Goal: Task Accomplishment & Management: Use online tool/utility

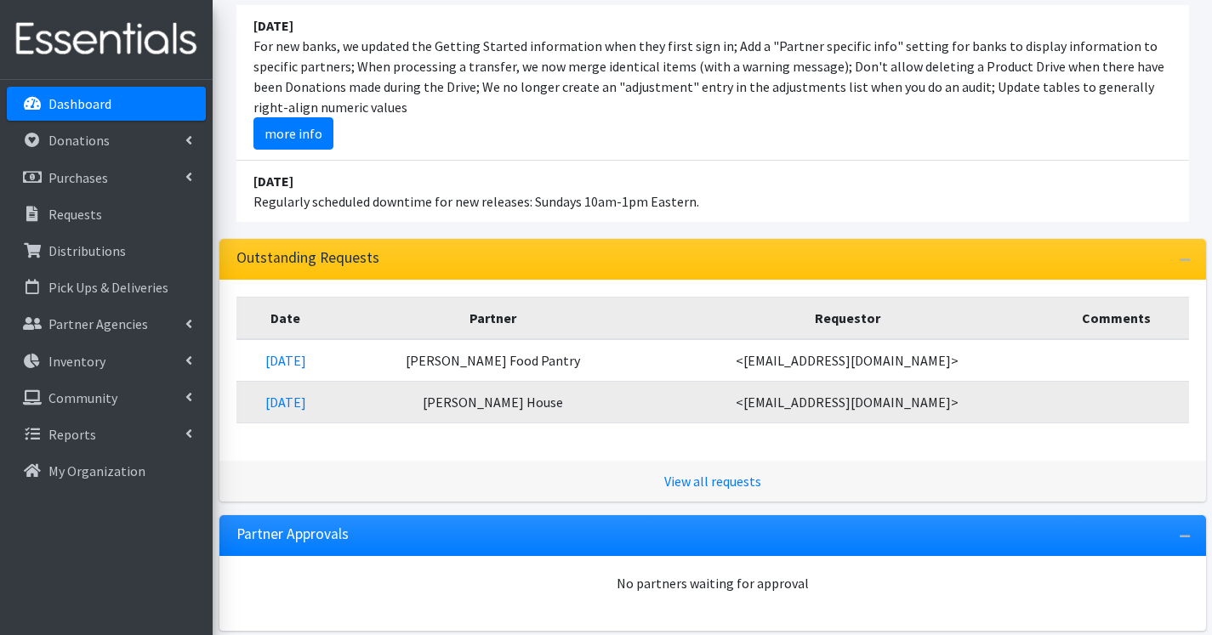
scroll to position [170, 0]
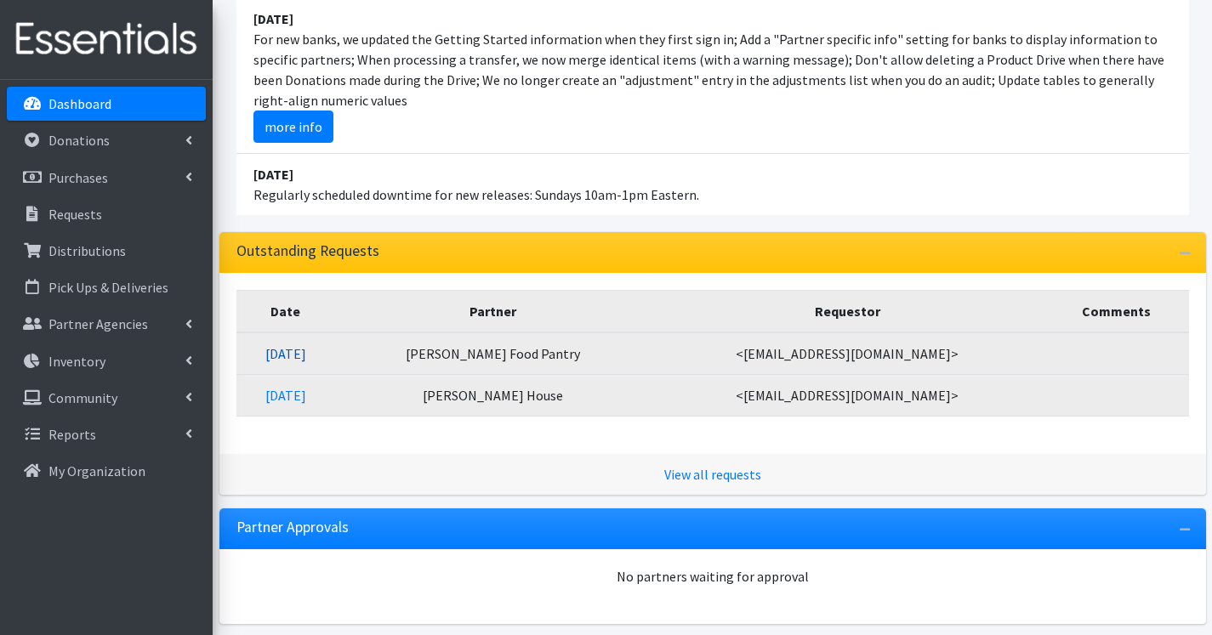
click at [285, 359] on link "08/22/2025" at bounding box center [285, 353] width 41 height 17
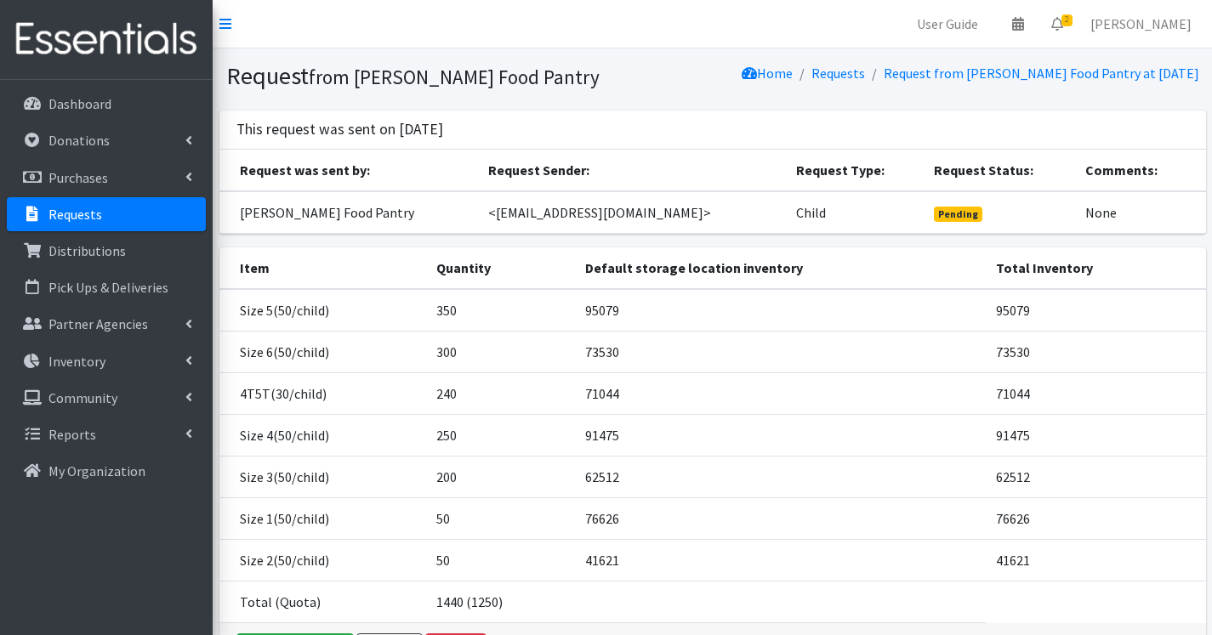
scroll to position [85, 0]
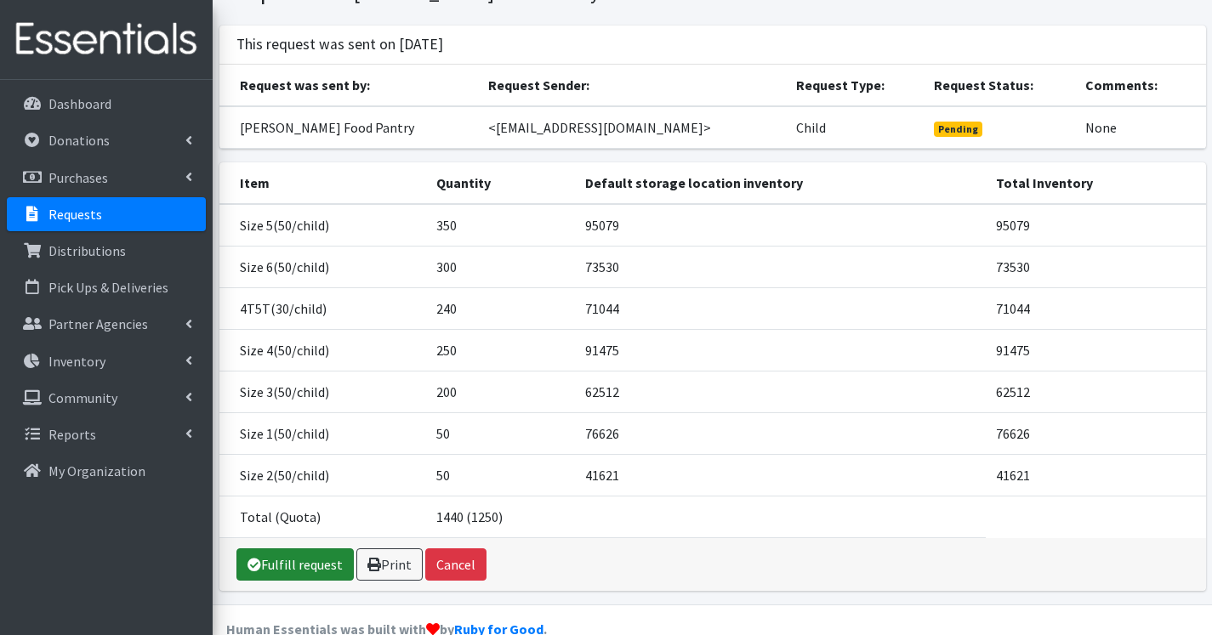
click at [271, 574] on link "Fulfill request" at bounding box center [294, 565] width 117 height 32
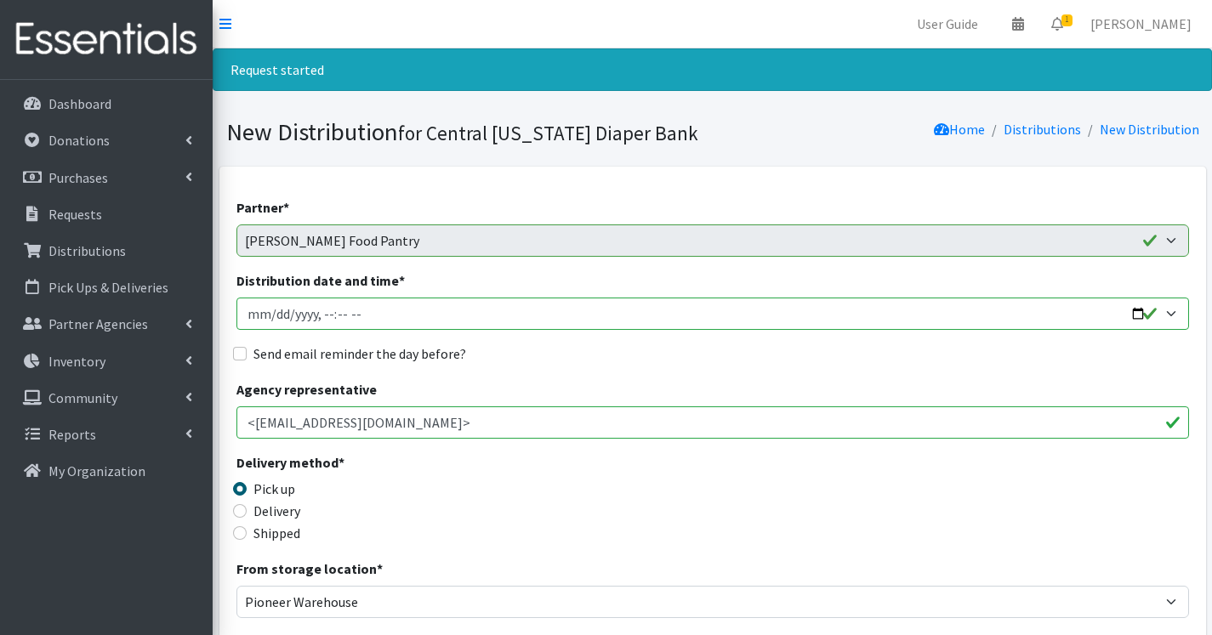
click at [275, 318] on input "Distribution date and time *" at bounding box center [712, 314] width 953 height 32
type input "2025-08-29T07:00"
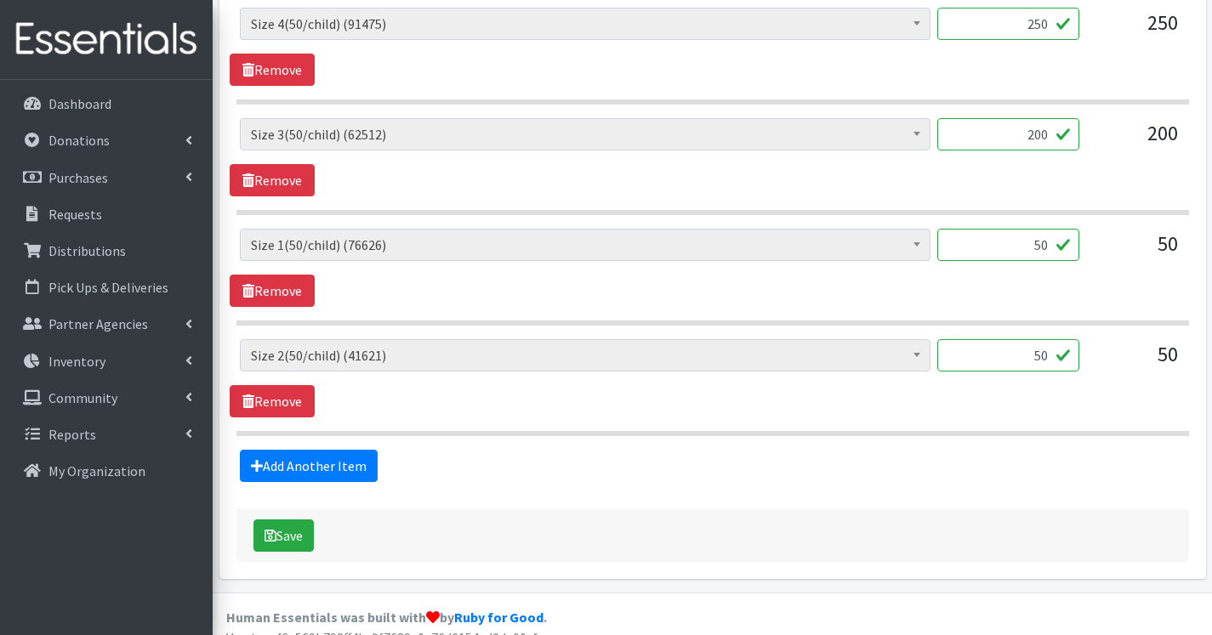
scroll to position [1170, 0]
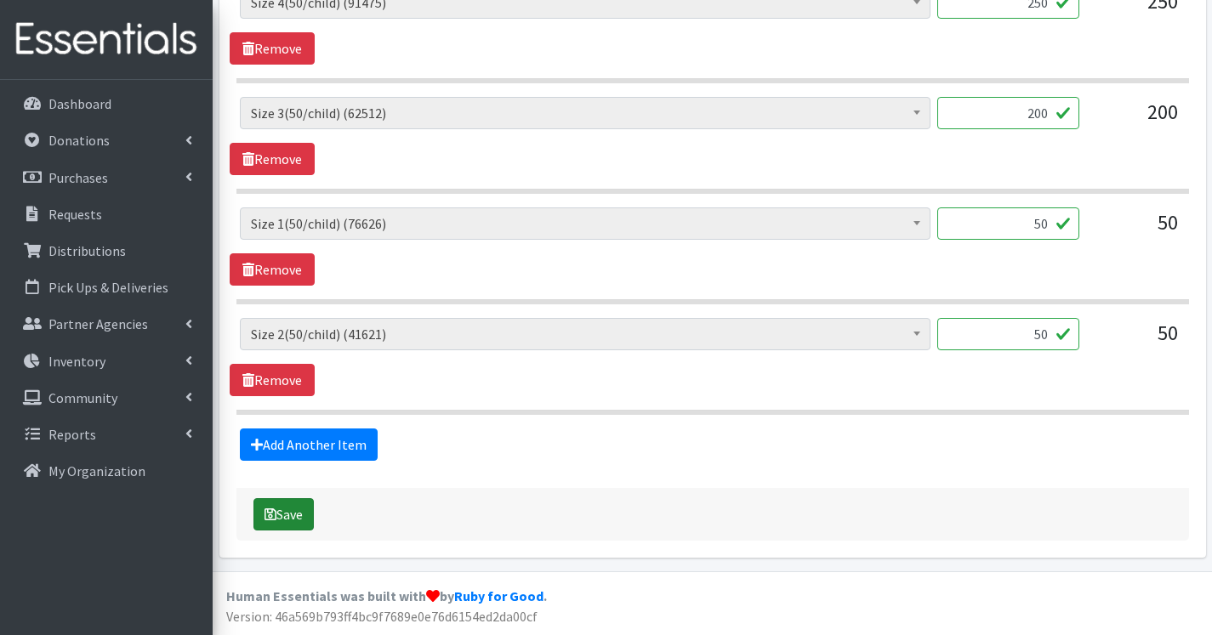
click at [282, 520] on button "Save" at bounding box center [284, 515] width 60 height 32
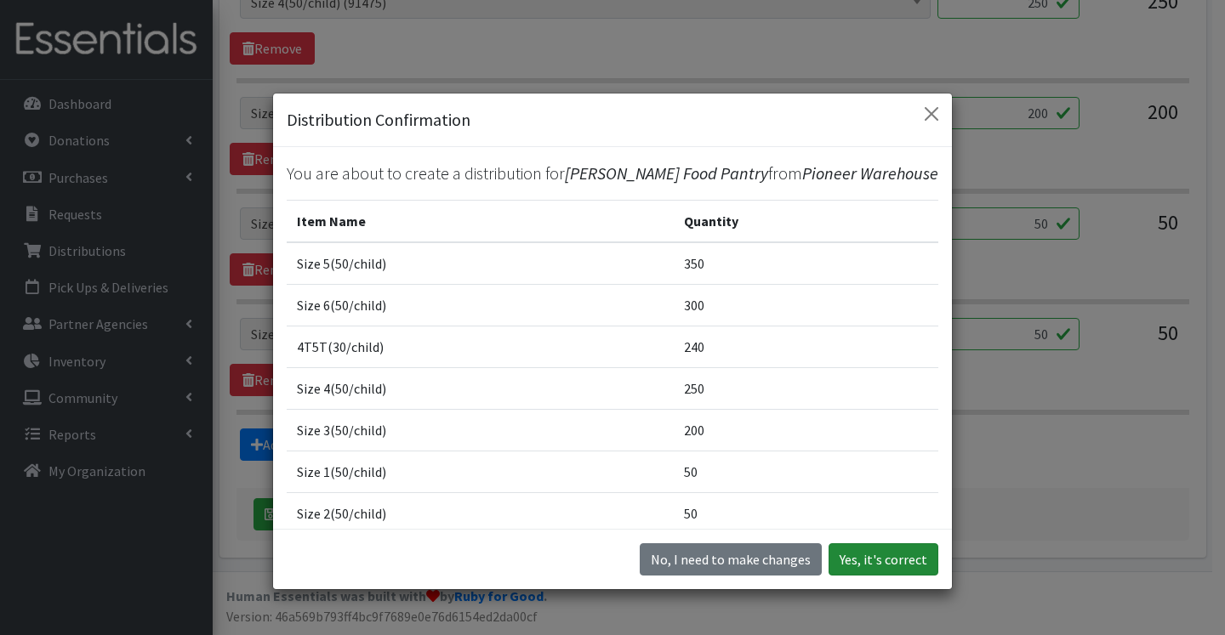
click at [830, 557] on button "Yes, it's correct" at bounding box center [884, 560] width 110 height 32
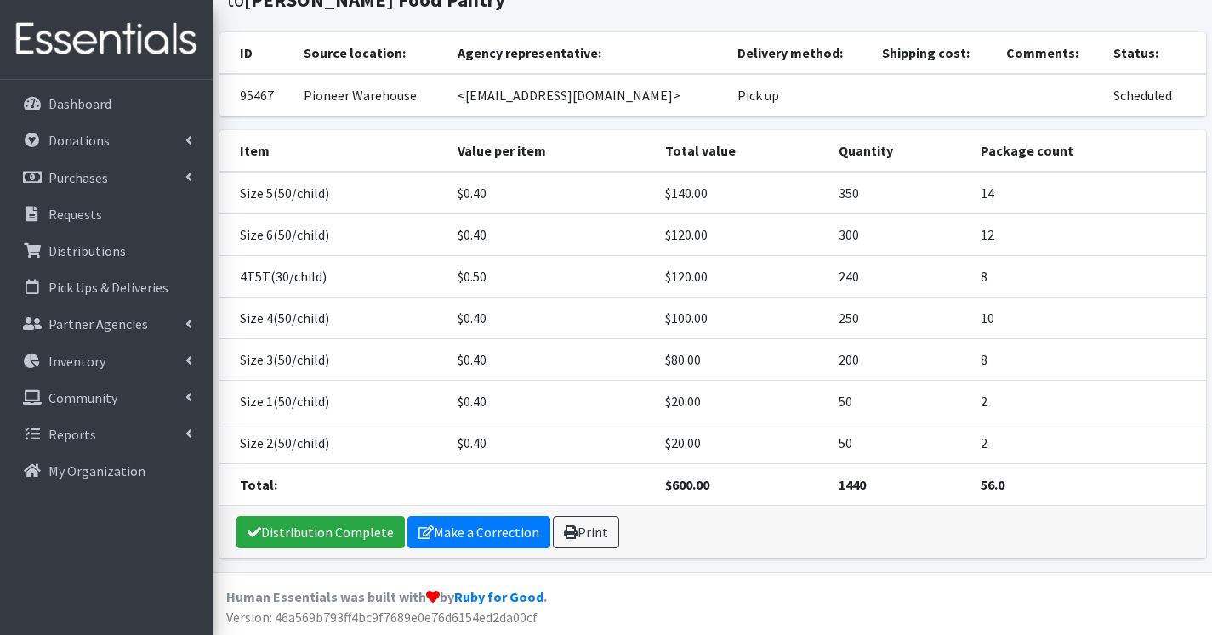
scroll to position [220, 0]
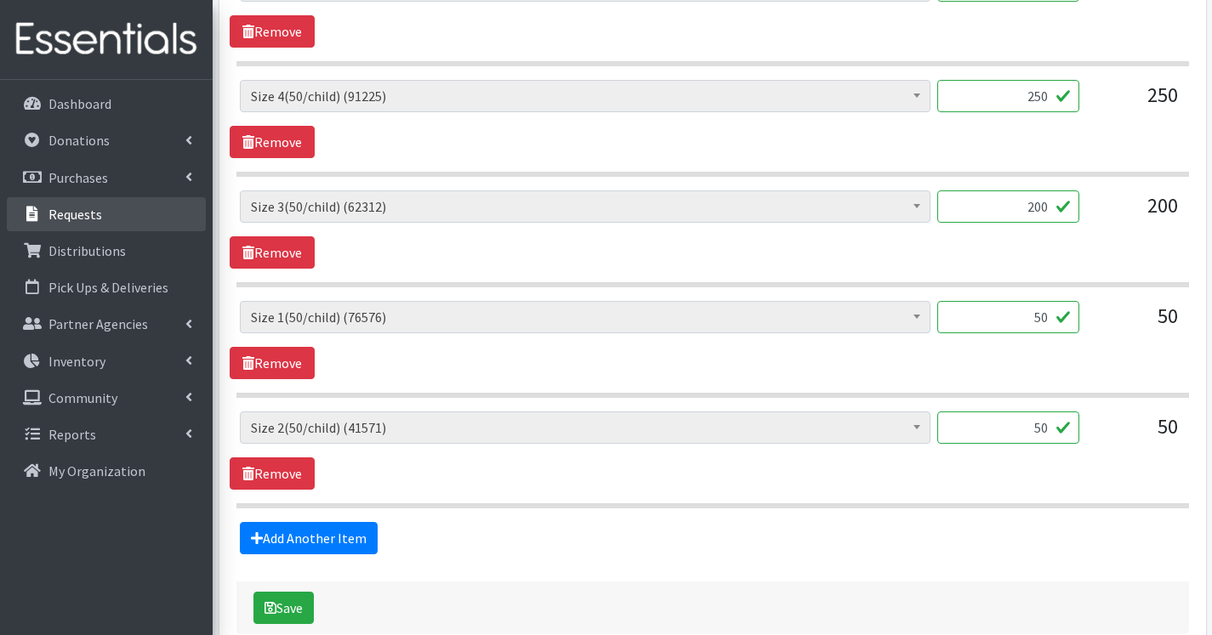
scroll to position [1114, 0]
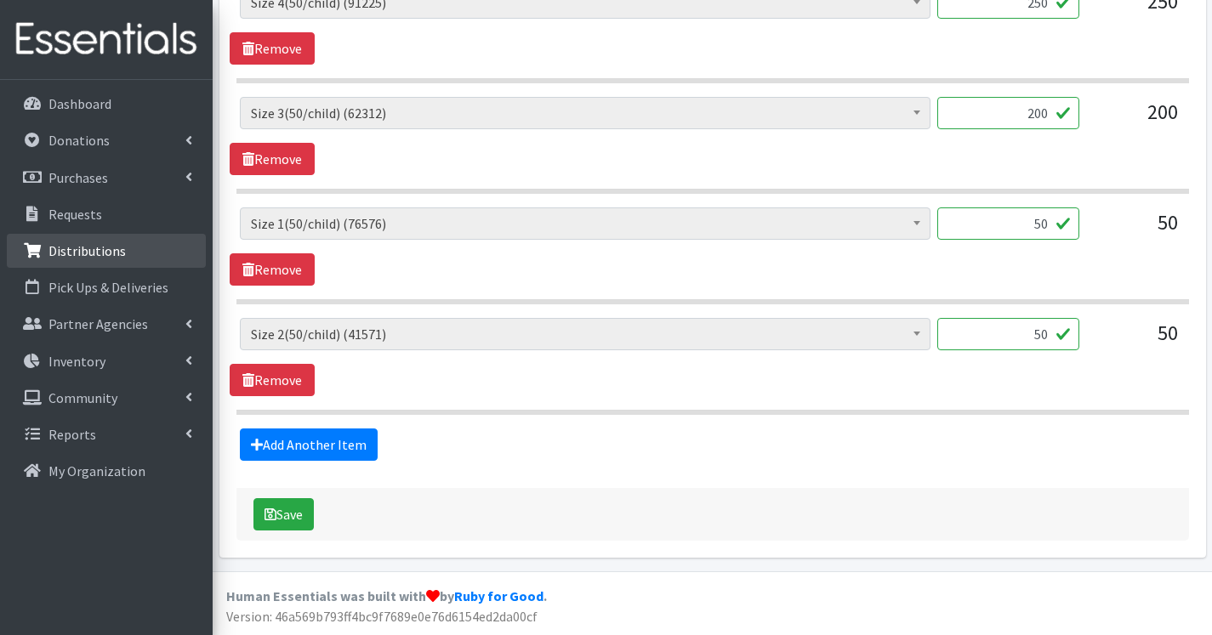
click at [108, 249] on p "Distributions" at bounding box center [86, 250] width 77 height 17
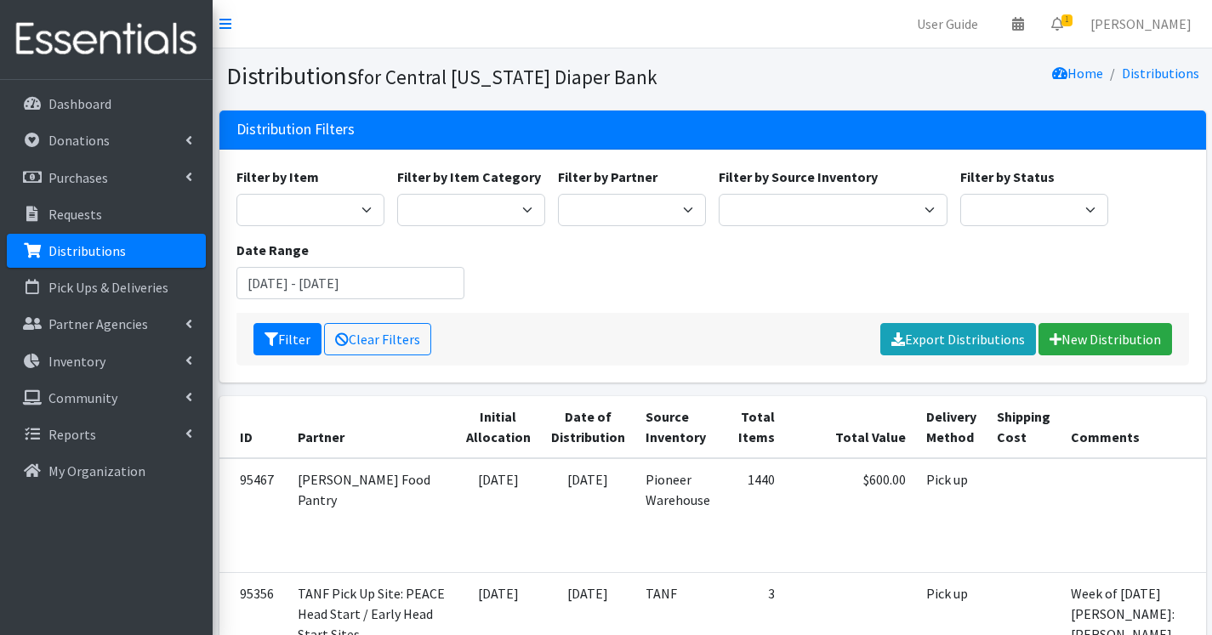
click at [78, 109] on p "Dashboard" at bounding box center [79, 103] width 63 height 17
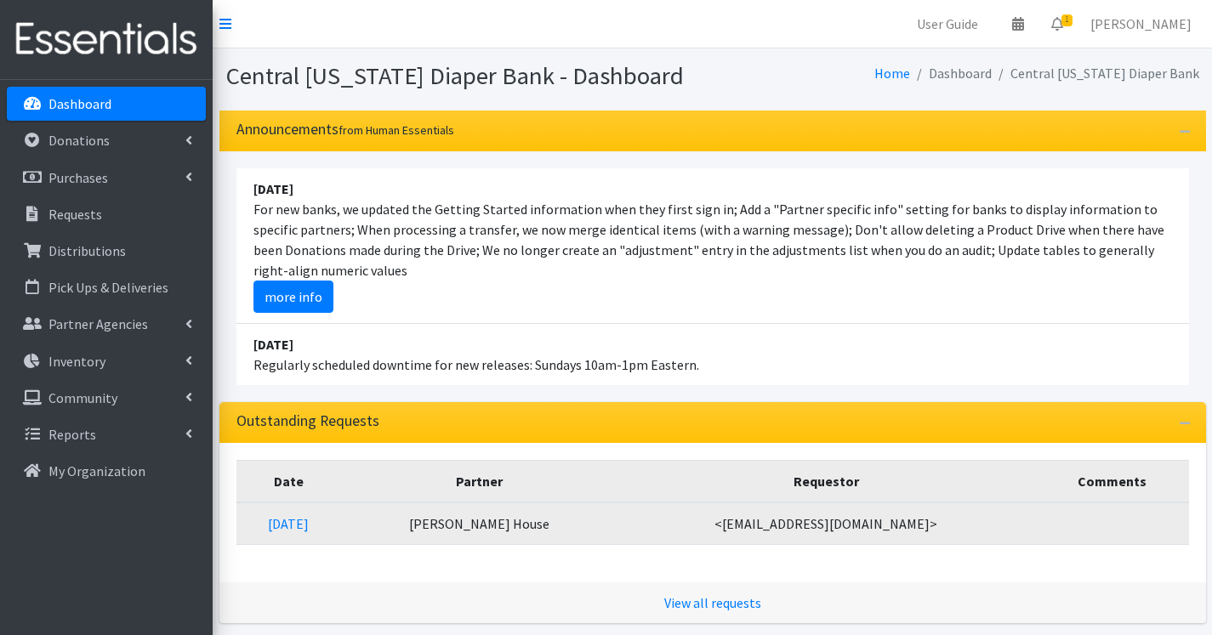
click at [333, 533] on td "[DATE]" at bounding box center [288, 524] width 105 height 43
click at [309, 526] on link "[DATE]" at bounding box center [288, 524] width 41 height 17
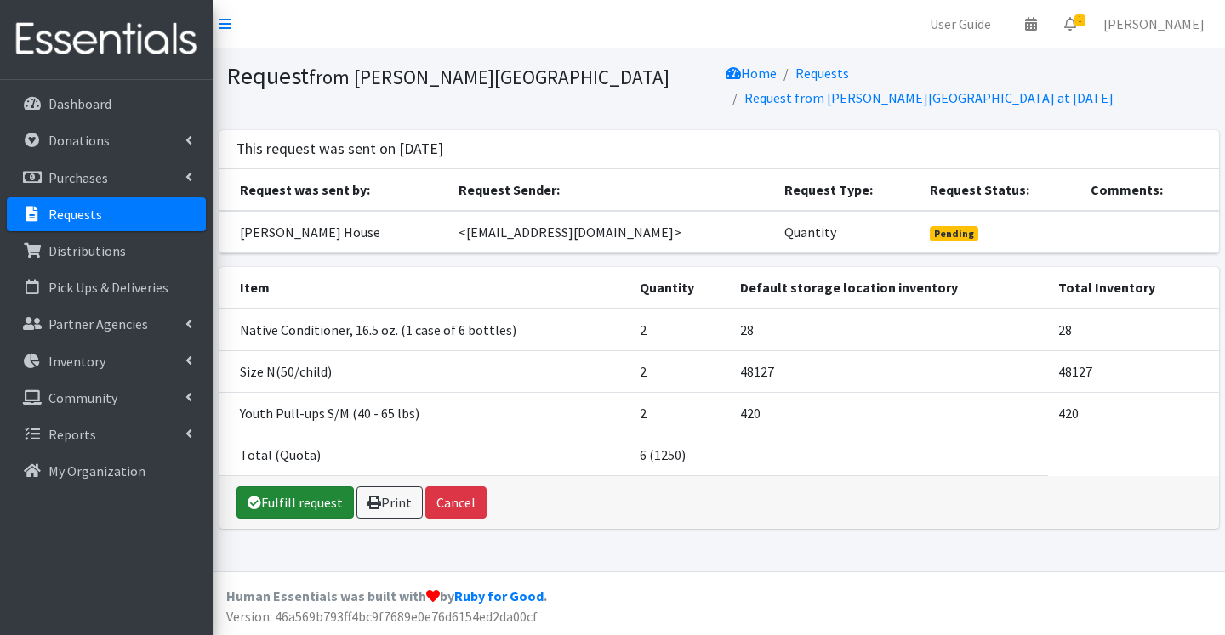
click at [288, 487] on link "Fulfill request" at bounding box center [294, 503] width 117 height 32
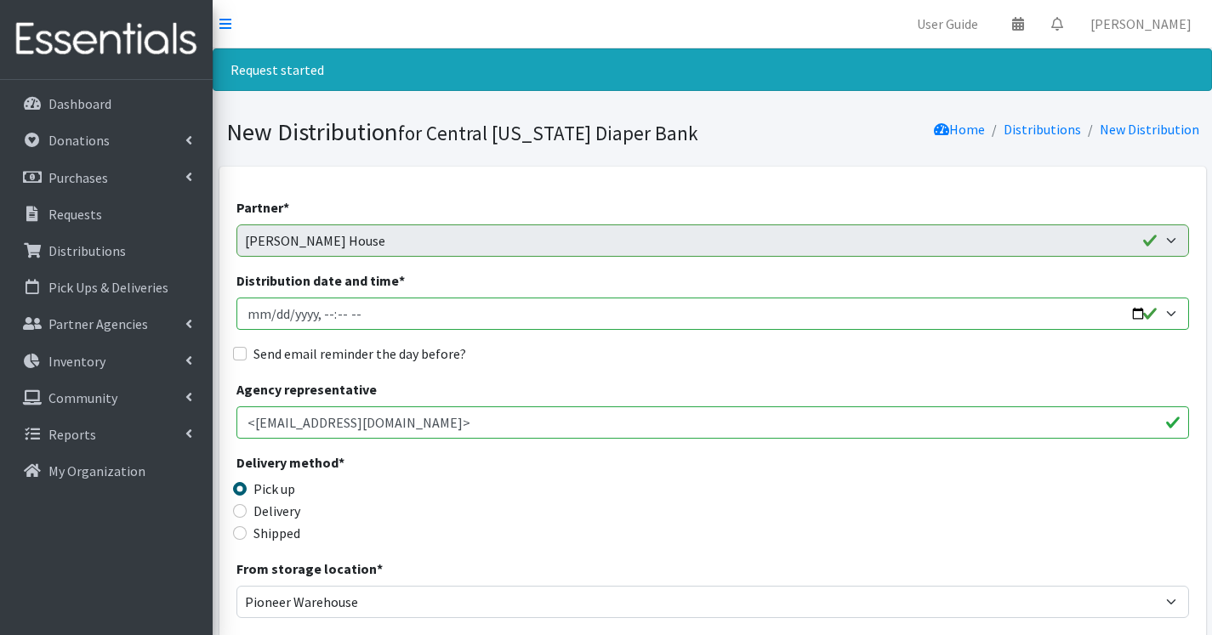
click at [269, 316] on input "Distribution date and time *" at bounding box center [712, 314] width 953 height 32
type input "[DATE]T10:00"
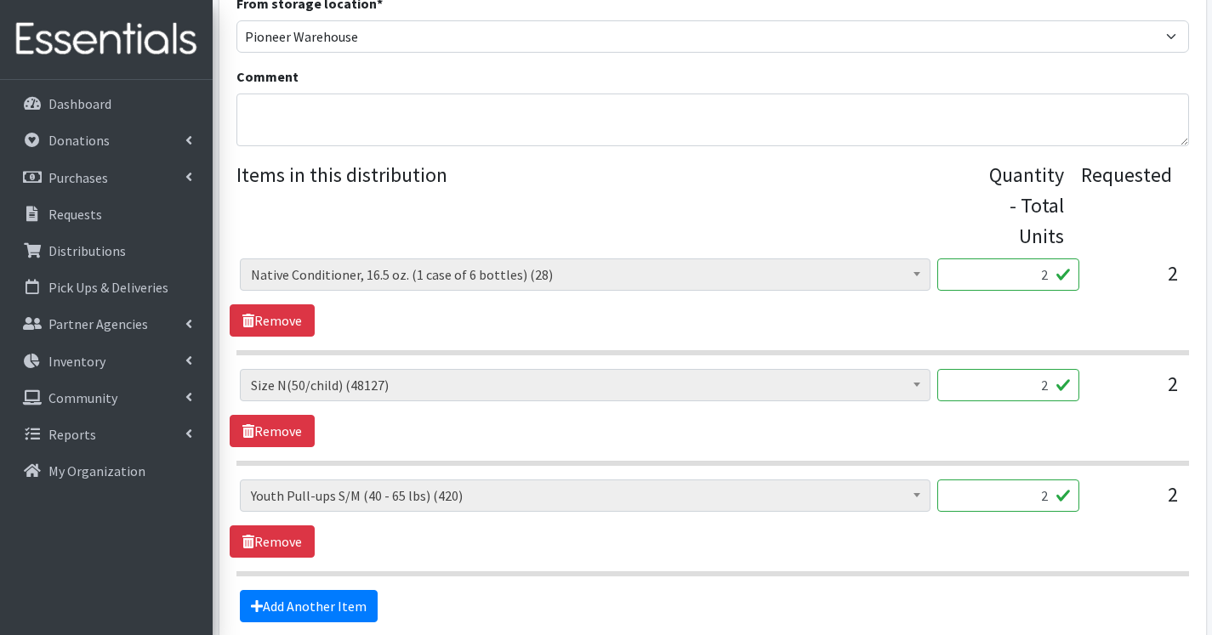
scroll to position [595, 0]
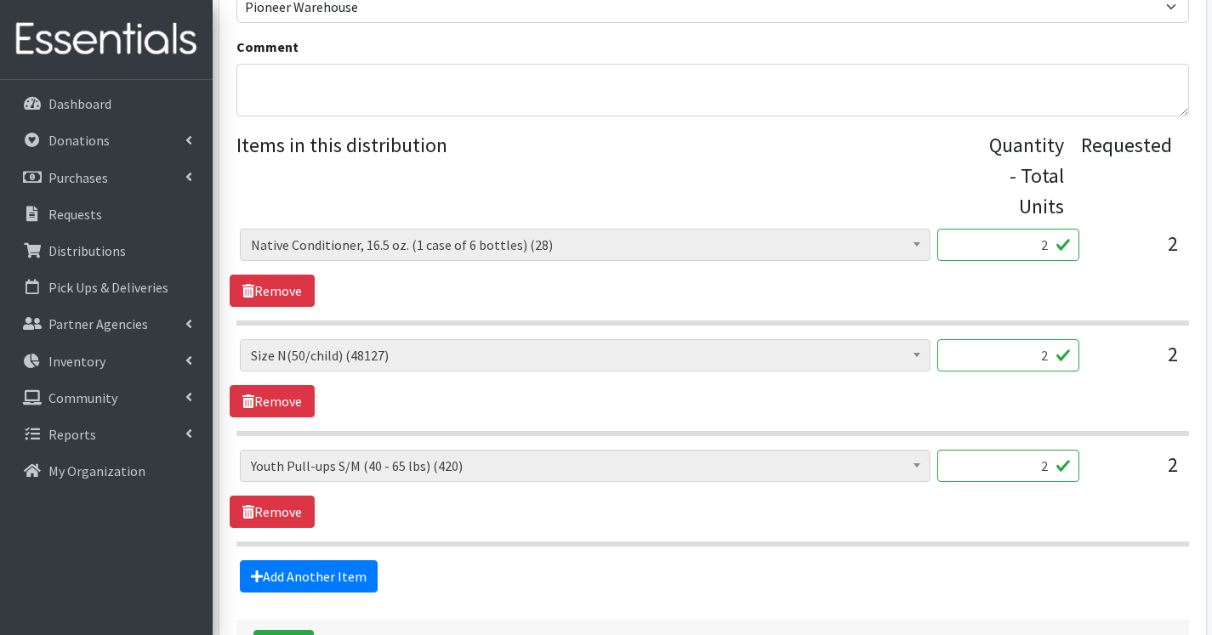
drag, startPoint x: 1031, startPoint y: 355, endPoint x: 1073, endPoint y: 356, distance: 41.7
click at [1073, 356] on input "2" at bounding box center [1008, 355] width 142 height 32
type input "100"
drag, startPoint x: 1035, startPoint y: 470, endPoint x: 1059, endPoint y: 470, distance: 23.8
click at [1059, 470] on input "2" at bounding box center [1008, 466] width 142 height 32
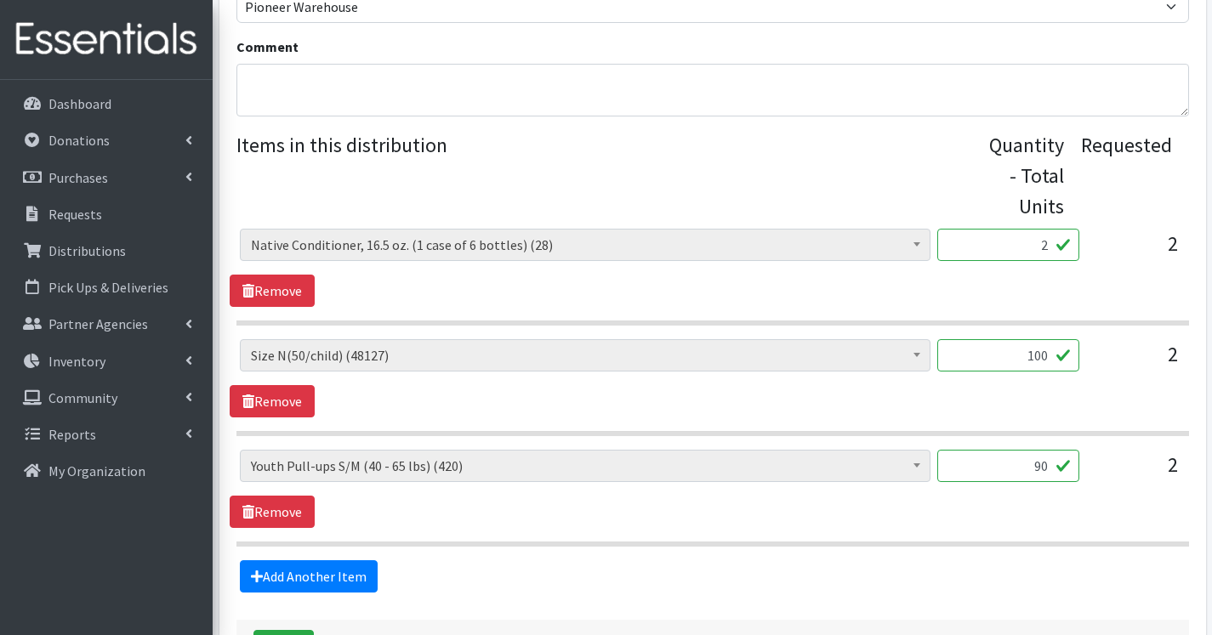
drag, startPoint x: 1022, startPoint y: 474, endPoint x: 1085, endPoint y: 471, distance: 63.0
click at [1085, 471] on div "2T3T(30/child) (14400) 3T4T(30/child) (34816) 4T5T(30/child) (70804) 5T-6T (30/…" at bounding box center [712, 473] width 945 height 46
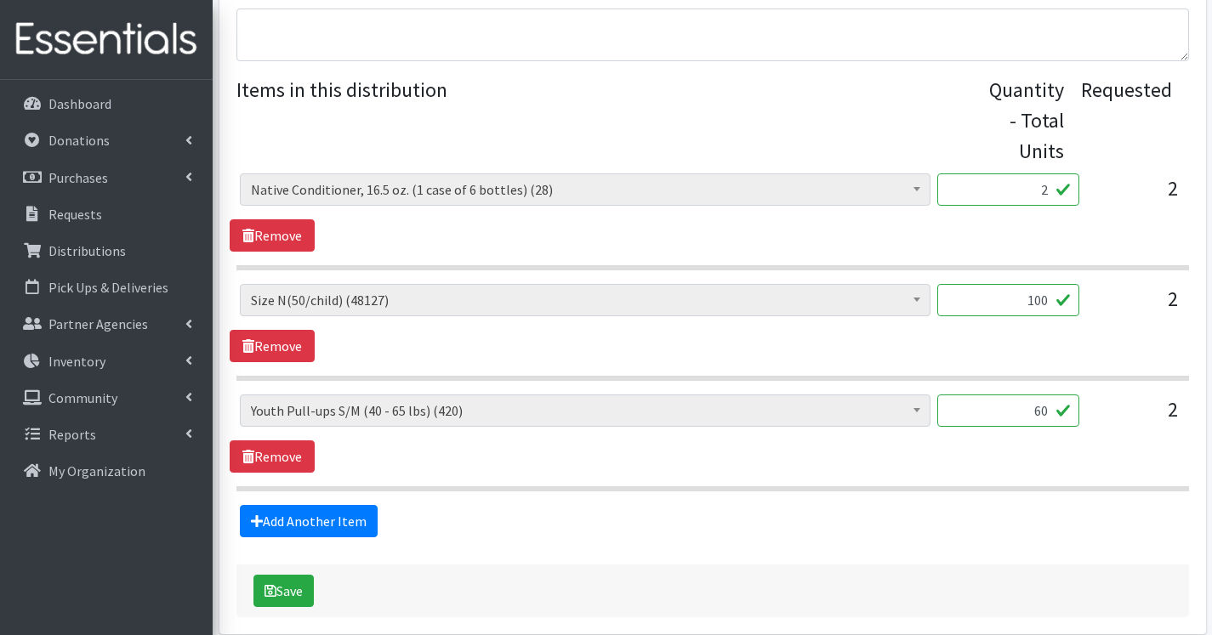
scroll to position [681, 0]
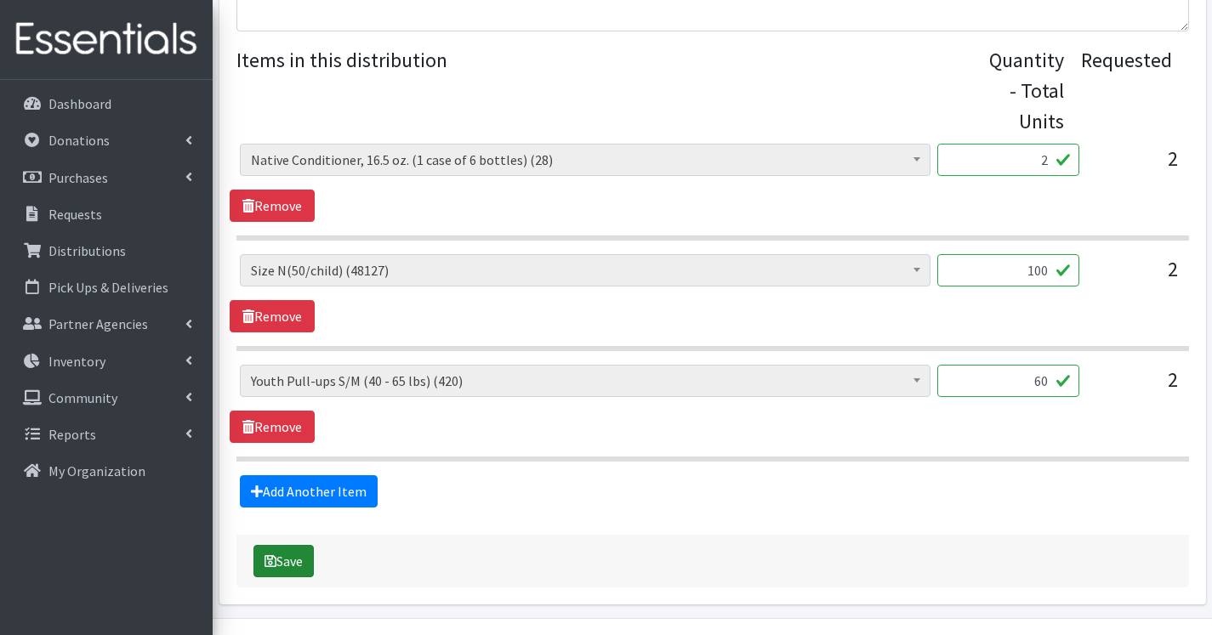
type input "60"
click at [292, 567] on button "Save" at bounding box center [284, 561] width 60 height 32
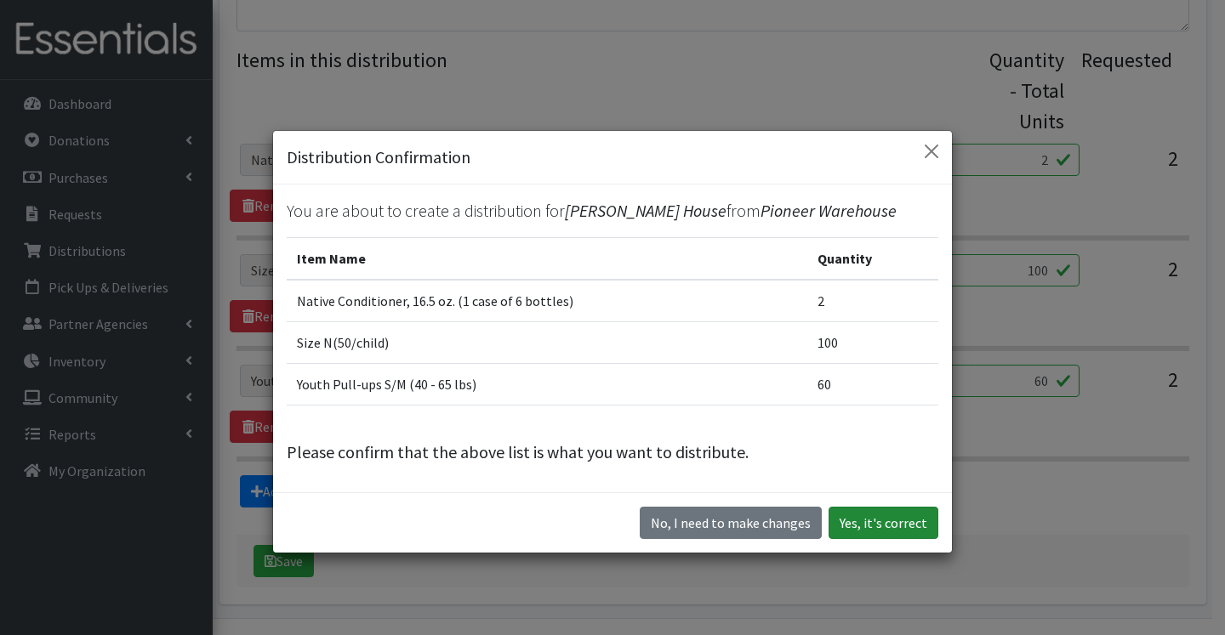
click at [866, 523] on button "Yes, it's correct" at bounding box center [884, 523] width 110 height 32
